Goal: Task Accomplishment & Management: Complete application form

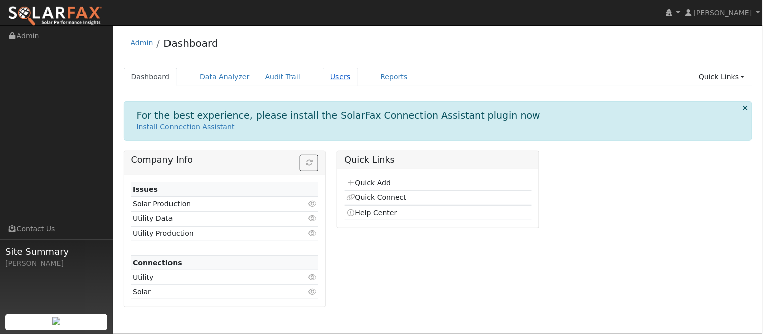
click at [327, 84] on link "Users" at bounding box center [340, 77] width 35 height 19
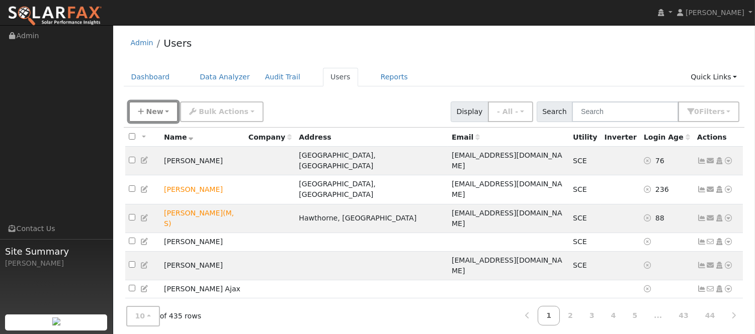
click at [152, 110] on span "New" at bounding box center [154, 112] width 17 height 8
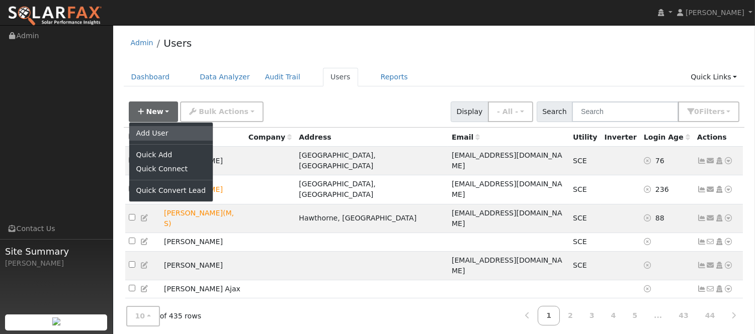
click at [174, 137] on link "Add User" at bounding box center [170, 133] width 83 height 14
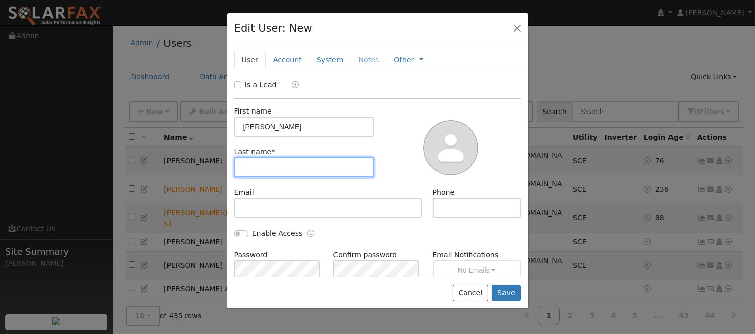
click at [287, 164] on input "text" at bounding box center [304, 167] width 140 height 20
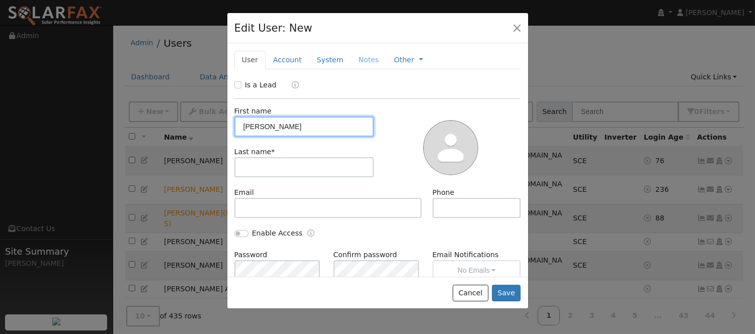
click at [264, 124] on input "Maria" at bounding box center [304, 127] width 140 height 20
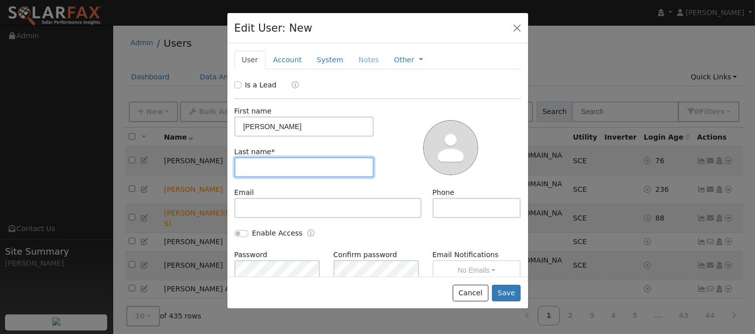
click at [314, 164] on input "text" at bounding box center [304, 167] width 140 height 20
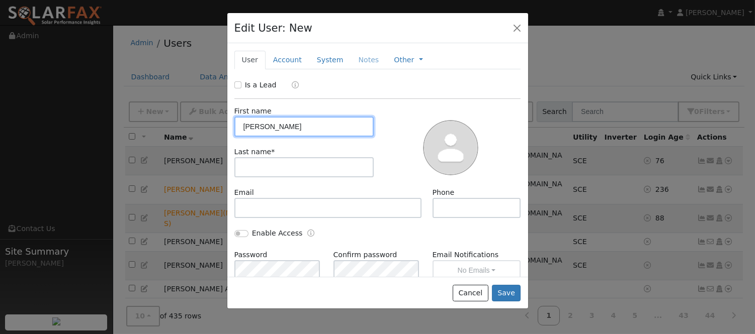
click at [307, 123] on input "JOSE" at bounding box center [304, 127] width 140 height 20
type input "Luis"
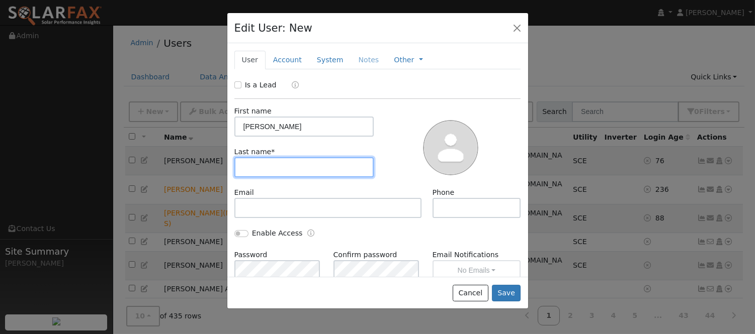
click at [299, 163] on input "text" at bounding box center [304, 167] width 140 height 20
type input "Aguilar"
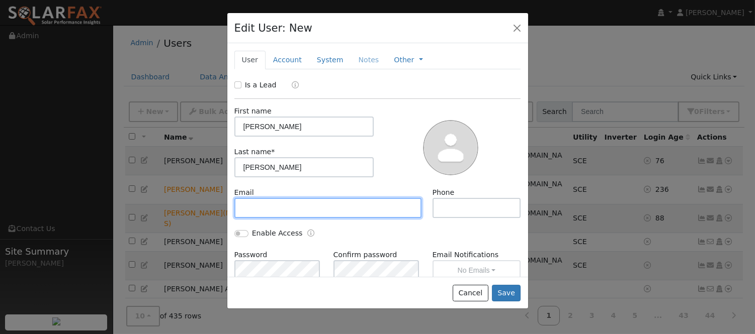
click at [354, 214] on input "text" at bounding box center [328, 208] width 188 height 20
paste input "Anghels2011@gmail.com"
click at [324, 205] on input "Anghels2011@gmail.com" at bounding box center [328, 208] width 188 height 20
type input "Anghels2011@gmail.com"
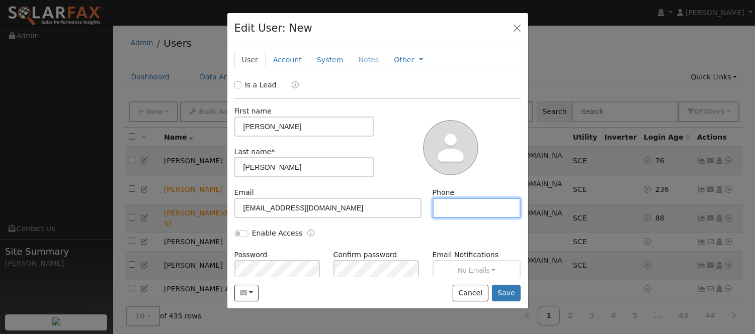
click at [454, 212] on input "text" at bounding box center [476, 208] width 88 height 20
paste input "(951) 692-1141"
type input "(951) 692-1141"
click at [280, 59] on link "Account" at bounding box center [287, 60] width 44 height 19
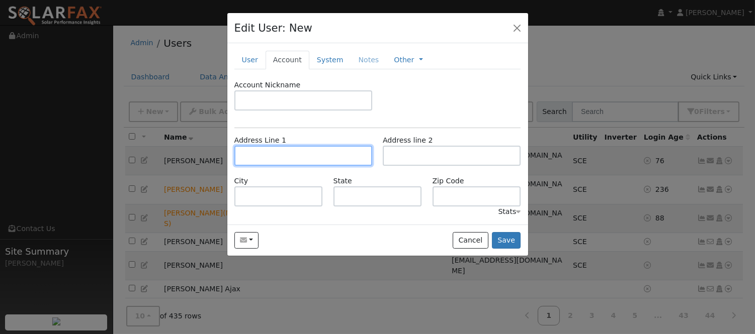
click at [298, 159] on input "text" at bounding box center [303, 156] width 138 height 20
paste input "956 windsong ln"
type input "956 Windsong Lane"
type input "San Jacinto"
type input "CA"
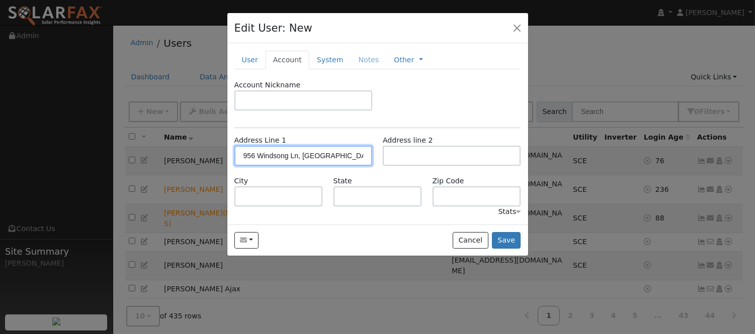
type input "92582"
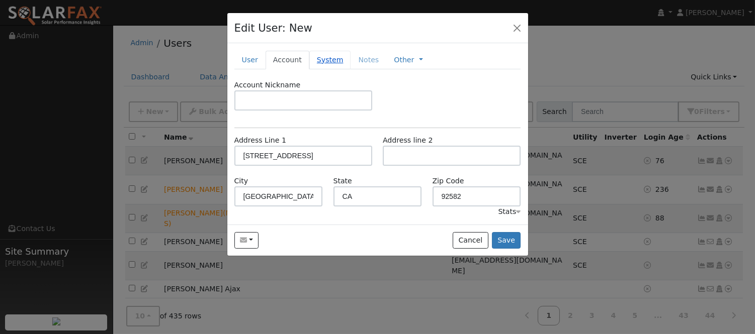
click at [327, 65] on link "System" at bounding box center [330, 60] width 42 height 19
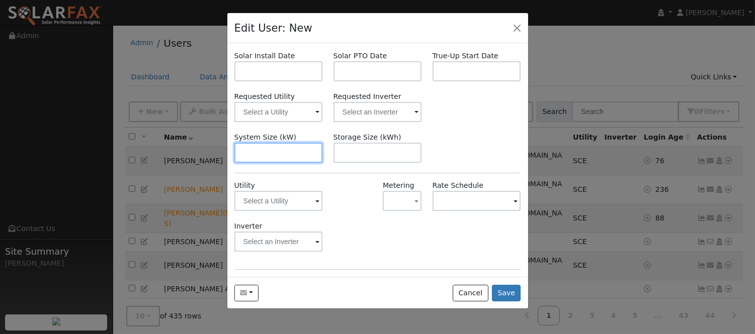
scroll to position [56, 0]
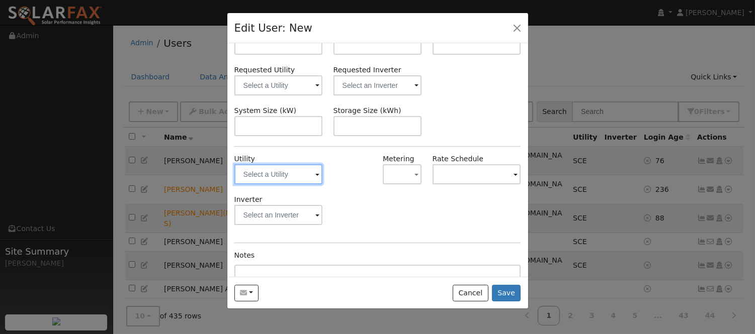
click at [302, 177] on input "text" at bounding box center [278, 174] width 88 height 20
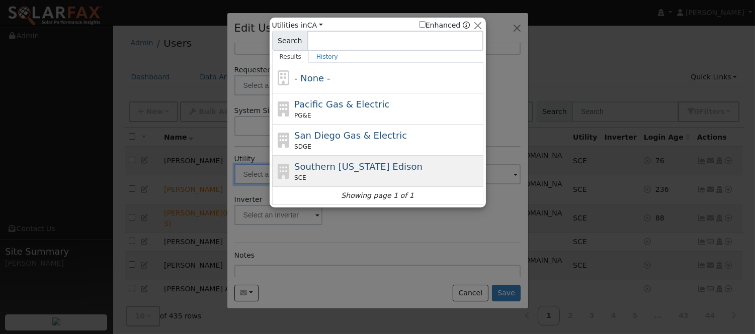
click at [339, 168] on span "Southern California Edison" at bounding box center [358, 166] width 128 height 11
type input "SCE"
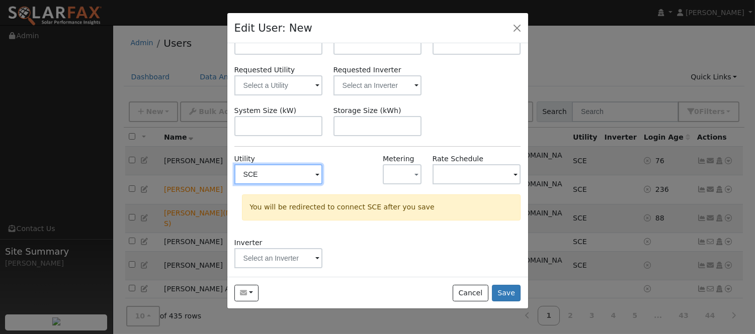
click at [305, 174] on input "SCE" at bounding box center [278, 174] width 88 height 20
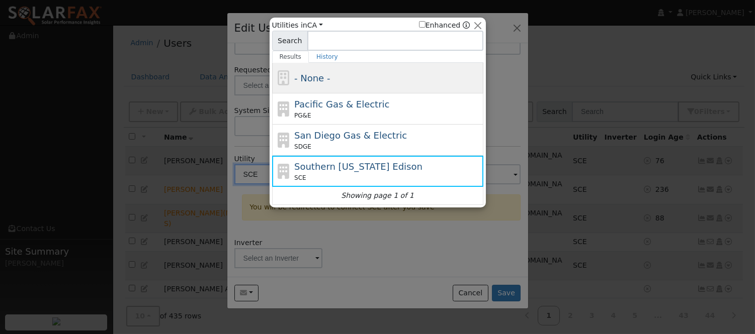
click at [319, 73] on span "- None -" at bounding box center [312, 78] width 36 height 11
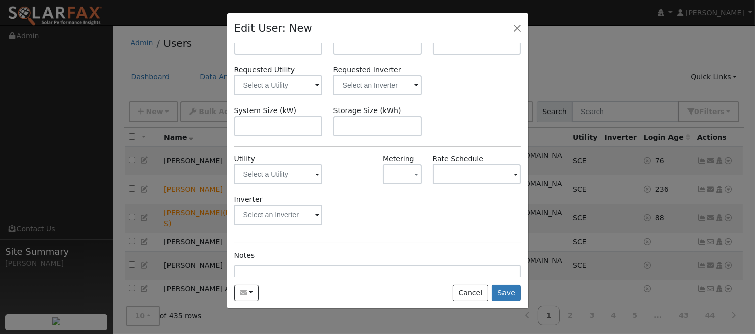
scroll to position [0, 0]
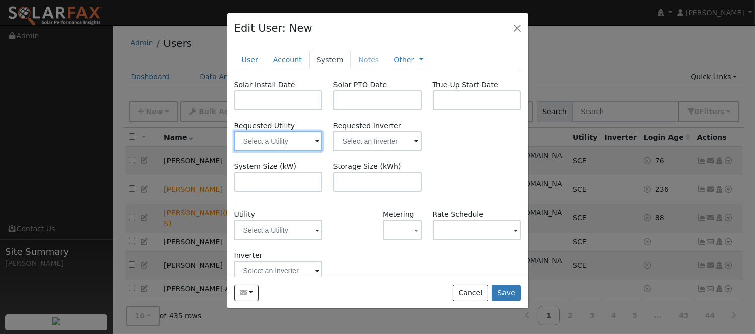
click at [290, 138] on input "text" at bounding box center [278, 141] width 88 height 20
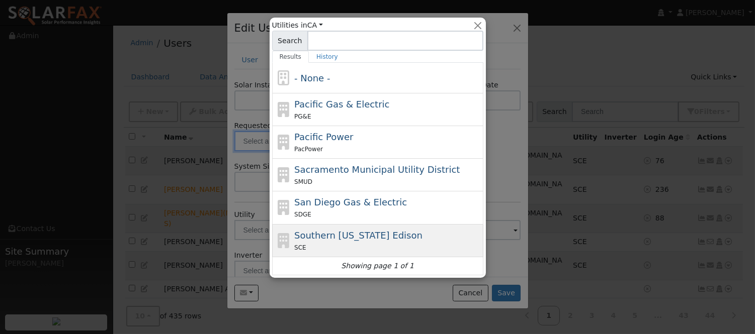
click at [388, 237] on span "Southern California Edison" at bounding box center [358, 235] width 128 height 11
type input "Southern California Edison"
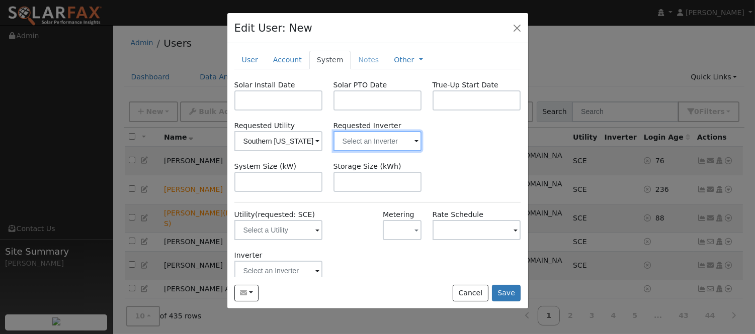
click at [323, 138] on input "text" at bounding box center [278, 141] width 88 height 20
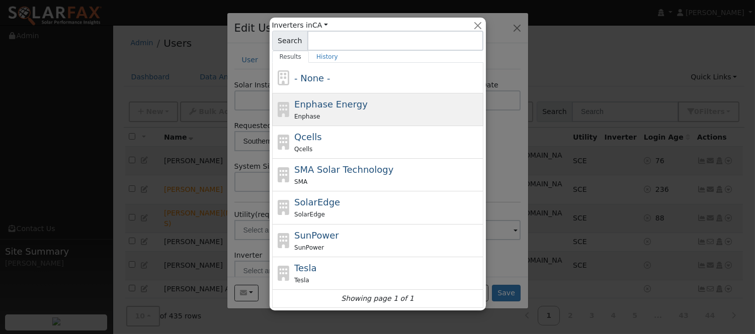
click at [358, 113] on div "Enphase" at bounding box center [387, 116] width 187 height 11
type input "Enphase Energy"
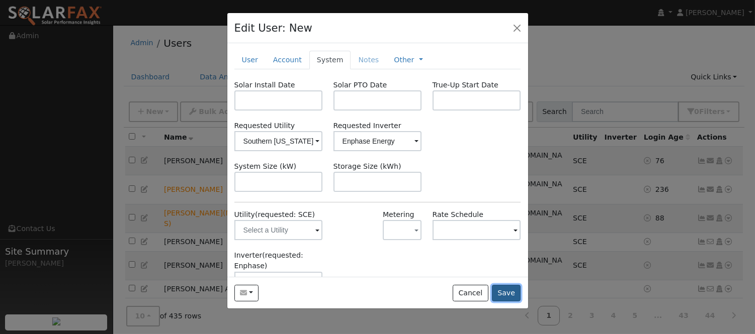
click at [499, 286] on button "Save" at bounding box center [506, 293] width 29 height 17
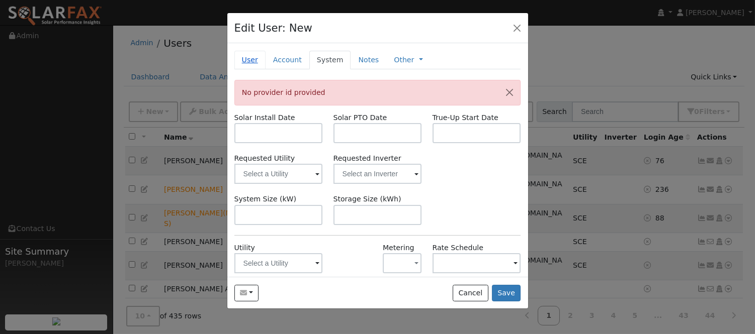
click at [255, 64] on link "User" at bounding box center [249, 60] width 31 height 19
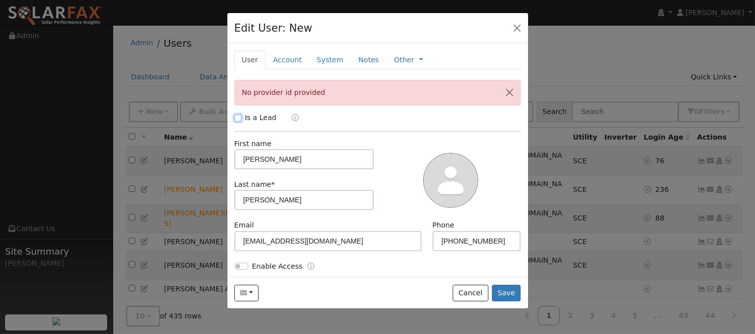
click at [236, 119] on input "Is a Lead" at bounding box center [237, 118] width 7 height 7
checkbox input "true"
click at [289, 59] on link "Account" at bounding box center [287, 60] width 44 height 19
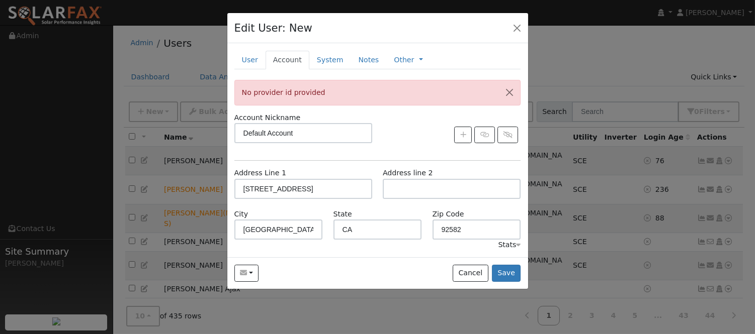
click at [427, 148] on div "Account Nickname Default Account" at bounding box center [377, 133] width 297 height 41
click at [322, 57] on link "System" at bounding box center [330, 60] width 42 height 19
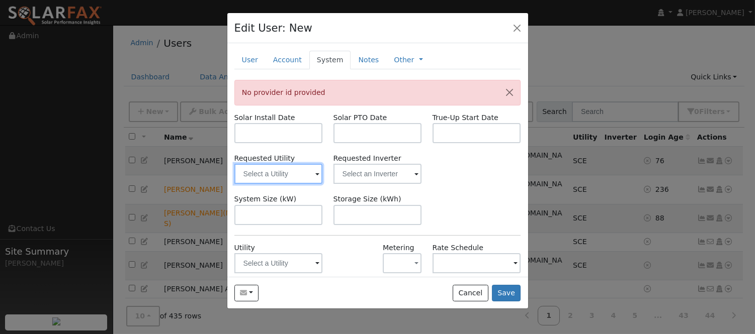
click at [297, 177] on input "text" at bounding box center [278, 174] width 88 height 20
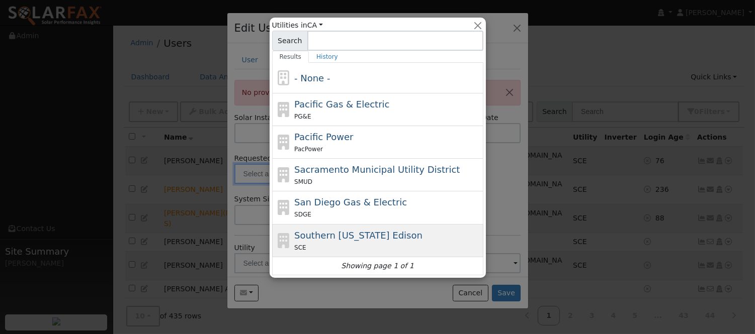
click at [392, 240] on span "Southern California Edison" at bounding box center [358, 235] width 128 height 11
type input "Southern California Edison"
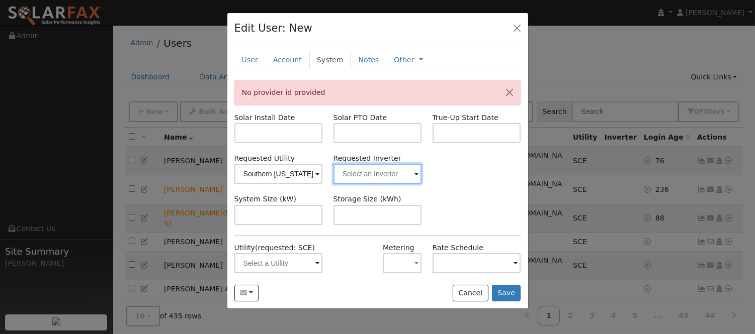
click at [323, 177] on input "text" at bounding box center [278, 174] width 88 height 20
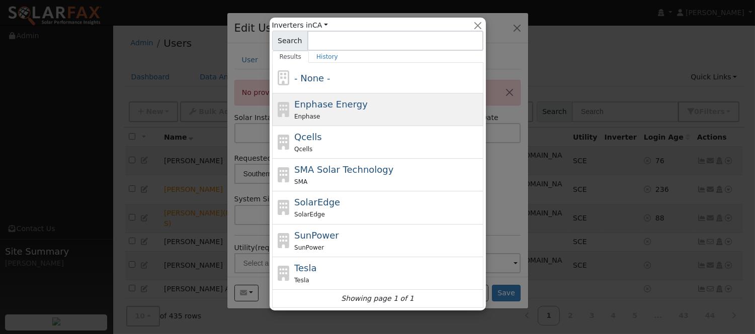
click at [348, 115] on div "Enphase" at bounding box center [387, 116] width 187 height 11
type input "Enphase Energy"
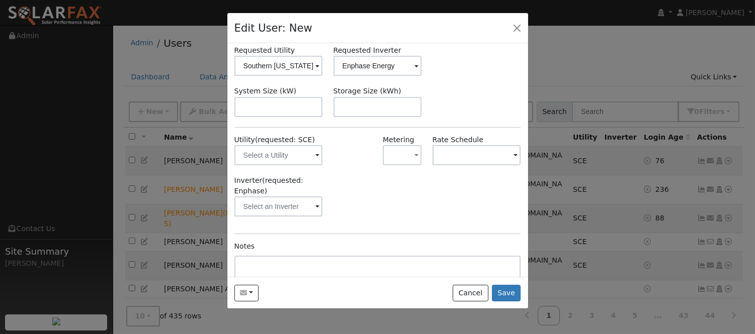
scroll to position [169, 0]
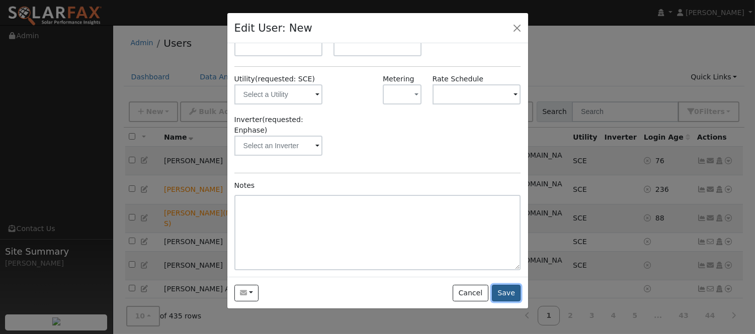
click at [510, 293] on button "Save" at bounding box center [506, 293] width 29 height 17
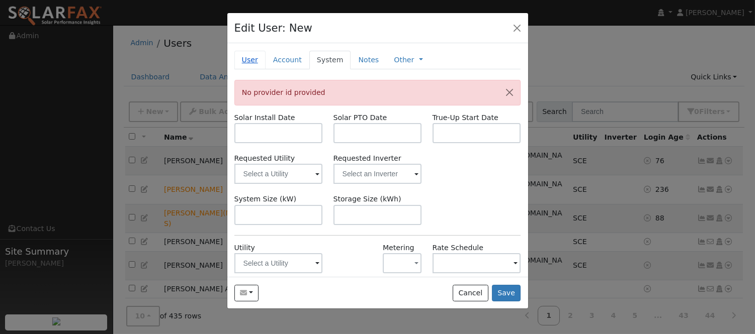
click at [249, 62] on link "User" at bounding box center [249, 60] width 31 height 19
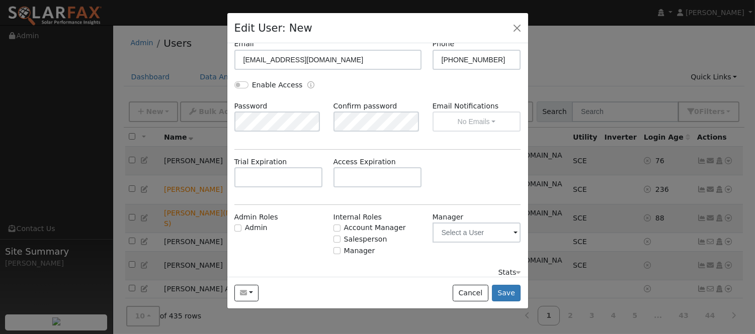
scroll to position [189, 0]
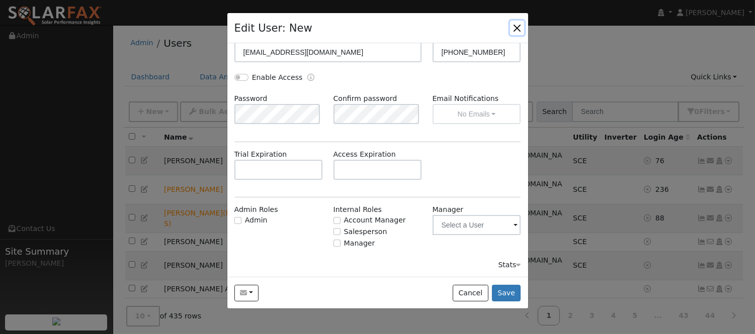
click at [518, 25] on button "button" at bounding box center [517, 28] width 14 height 14
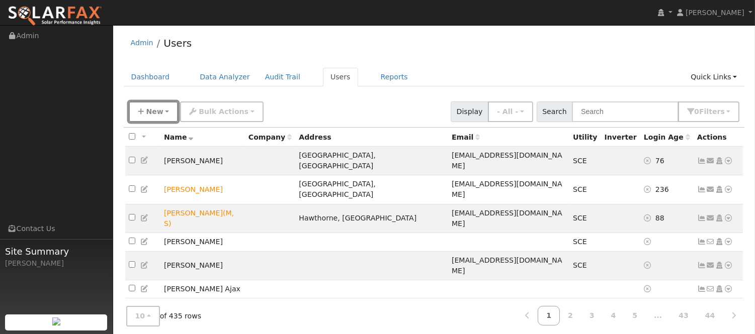
click at [158, 117] on button "New" at bounding box center [154, 112] width 50 height 21
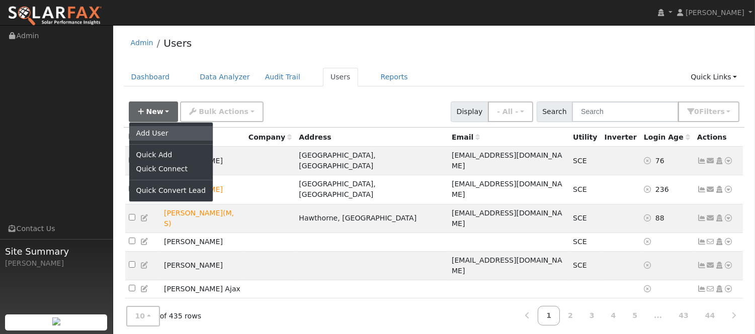
click at [182, 133] on link "Add User" at bounding box center [170, 133] width 83 height 14
checkbox input "false"
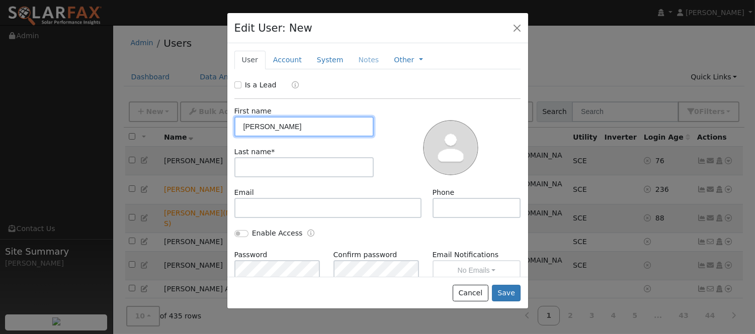
type input "Luis"
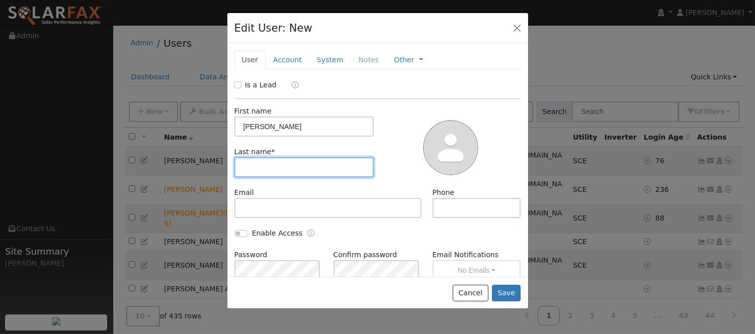
click at [308, 166] on input "text" at bounding box center [304, 167] width 140 height 20
type input "Aguilar"
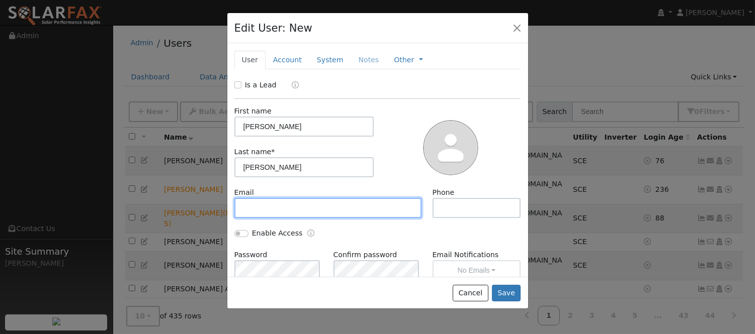
click at [317, 216] on input "text" at bounding box center [328, 208] width 188 height 20
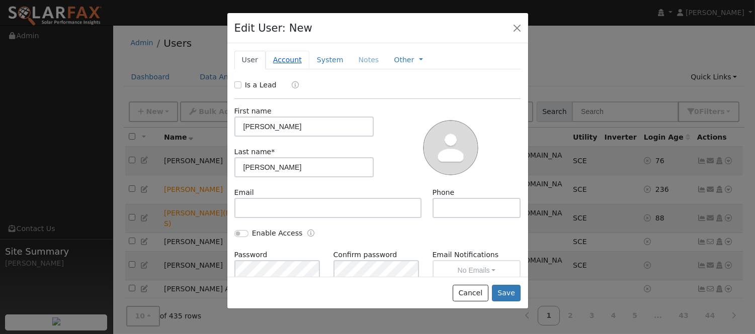
click at [287, 62] on link "Account" at bounding box center [287, 60] width 44 height 19
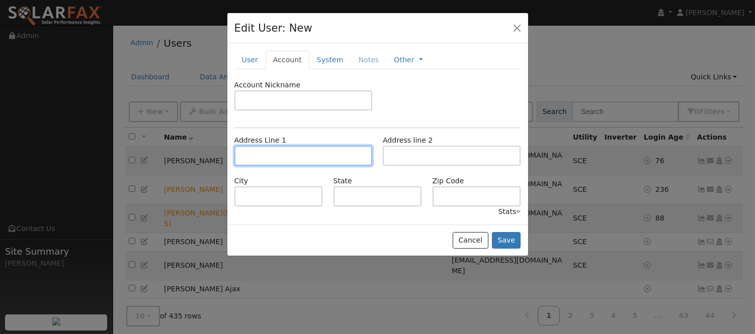
click at [312, 160] on input "text" at bounding box center [303, 156] width 138 height 20
paste input "956 windsong ln"
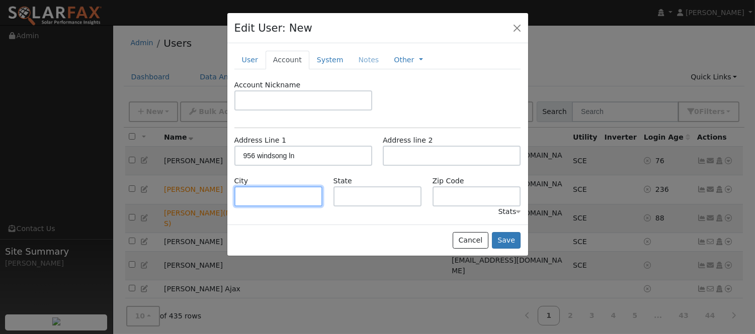
click at [300, 198] on input "text" at bounding box center [278, 197] width 88 height 20
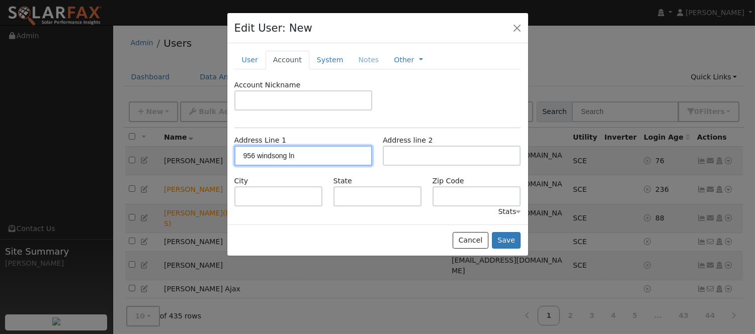
click at [312, 152] on input "956 windsong ln" at bounding box center [303, 156] width 138 height 20
drag, startPoint x: 309, startPoint y: 156, endPoint x: 359, endPoint y: 174, distance: 53.0
click at [359, 174] on div "Address Line 1 956 Windsong Lane, San Jacinto, California, EE. UU. Address line…" at bounding box center [377, 155] width 297 height 41
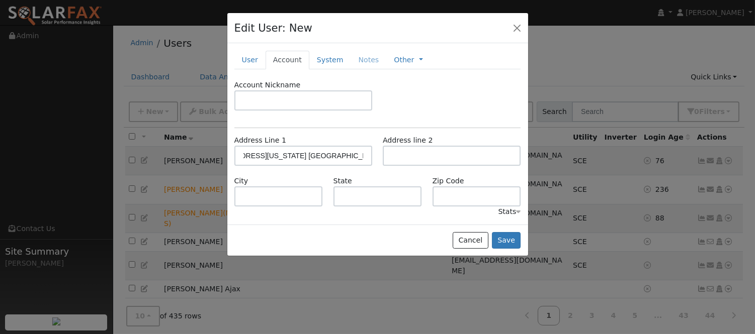
click at [359, 174] on div "Address Line 1 956 Windsong Lane, San Jacinto, California, EE. UU. Address line…" at bounding box center [377, 155] width 297 height 41
drag, startPoint x: 292, startPoint y: 154, endPoint x: 407, endPoint y: 155, distance: 115.6
click at [407, 155] on div "Address Line 1 956 Windsong Lane, San Jacinto, California, EE. UU. Address line…" at bounding box center [377, 155] width 297 height 41
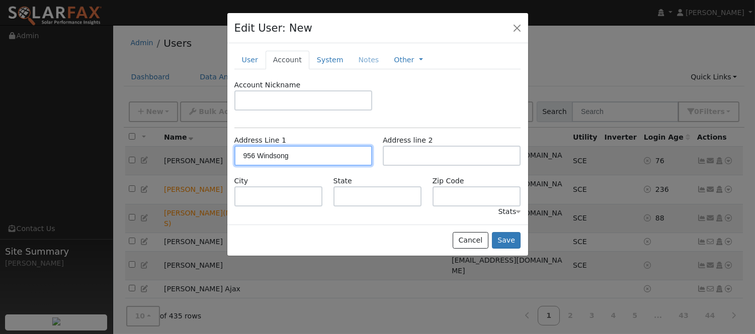
scroll to position [0, 0]
type input "9"
paste input "956 windsong ln"
type input "956 windsong ln"
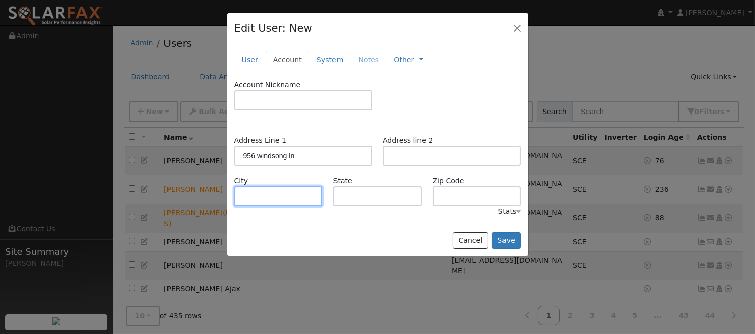
click at [292, 199] on input "text" at bounding box center [278, 197] width 88 height 20
type input "san jacinto"
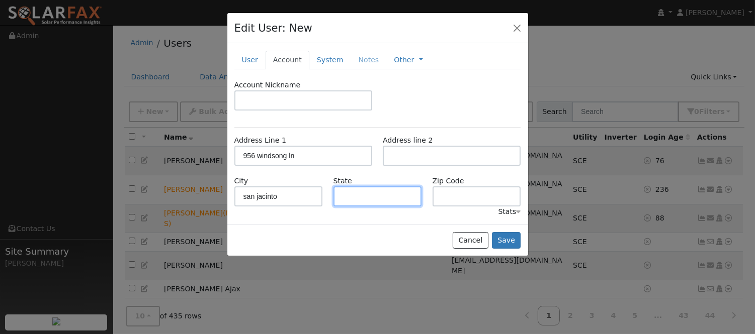
click at [371, 198] on input "text" at bounding box center [377, 197] width 88 height 20
type input "CA"
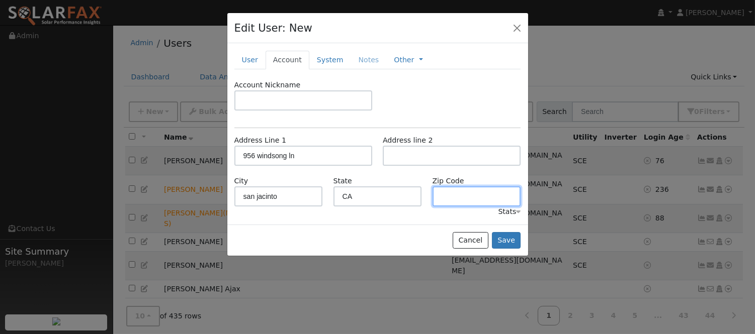
click at [492, 200] on input "text" at bounding box center [476, 197] width 88 height 20
paste input "92582"
type input "92582"
click at [315, 57] on link "System" at bounding box center [330, 60] width 42 height 19
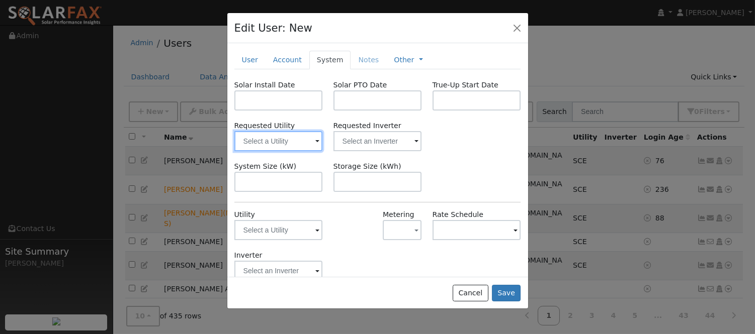
click at [291, 149] on input "text" at bounding box center [278, 141] width 88 height 20
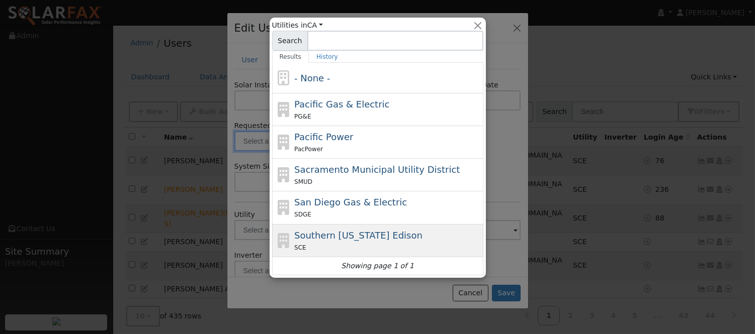
click at [380, 246] on div "SCE" at bounding box center [387, 247] width 187 height 11
type input "Southern California Edison"
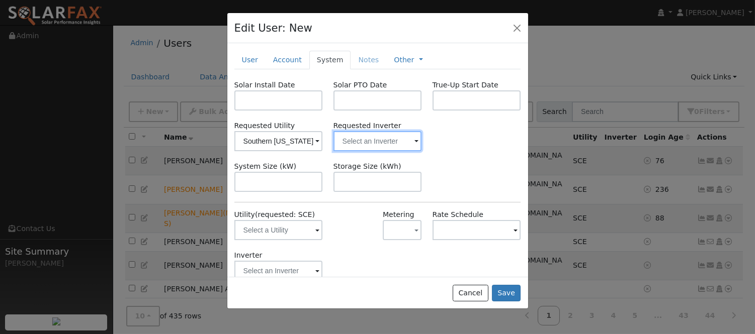
click at [323, 150] on input "text" at bounding box center [278, 141] width 88 height 20
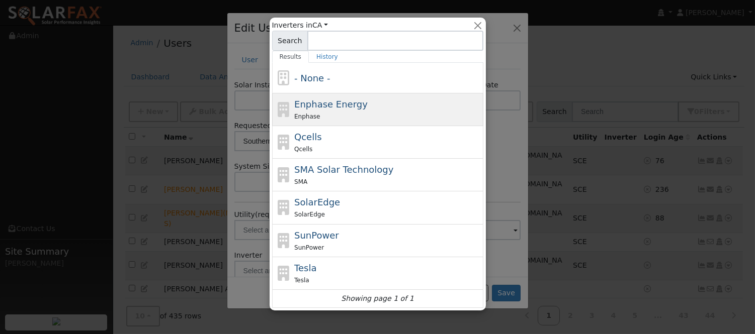
click at [345, 119] on div "Enphase" at bounding box center [387, 116] width 187 height 11
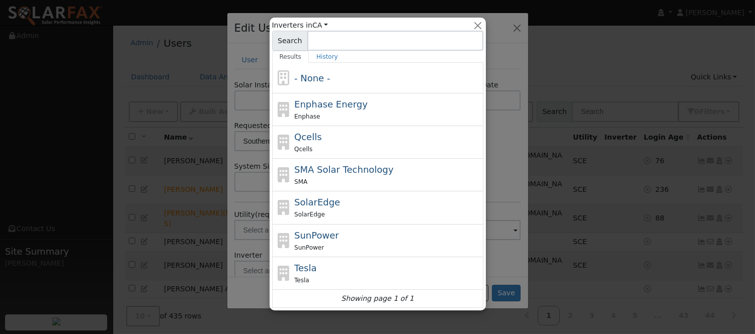
type input "Enphase Energy"
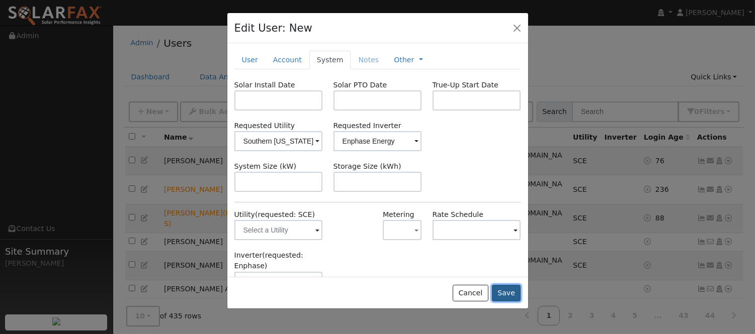
click at [504, 290] on button "Save" at bounding box center [506, 293] width 29 height 17
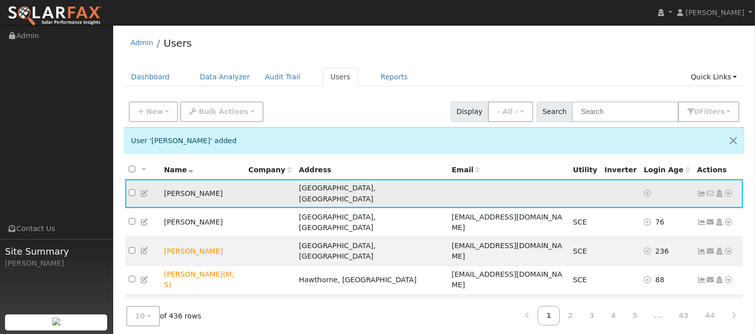
click at [731, 191] on icon at bounding box center [728, 193] width 9 height 7
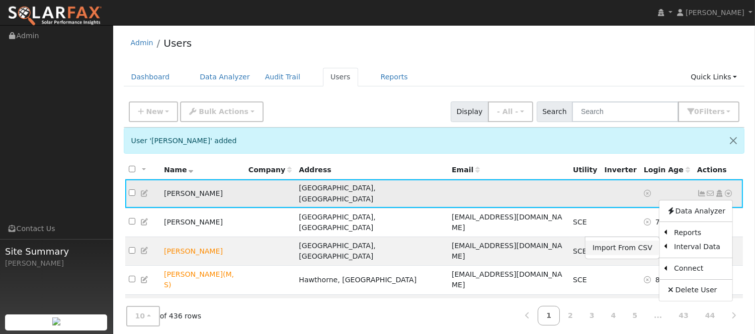
click at [632, 250] on link "Import From CSV" at bounding box center [622, 248] width 74 height 14
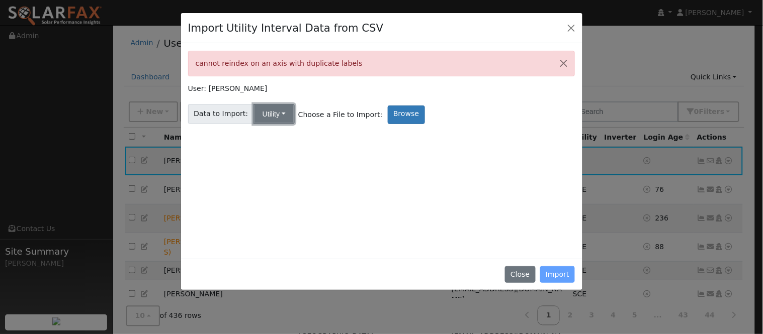
click at [273, 118] on button "Utility" at bounding box center [273, 114] width 41 height 20
click at [388, 117] on label "Browse" at bounding box center [406, 115] width 37 height 19
click at [0, 0] on input "Browse" at bounding box center [0, 0] width 0 height 0
click at [569, 28] on button "Close" at bounding box center [571, 28] width 14 height 14
